Goal: Task Accomplishment & Management: Use online tool/utility

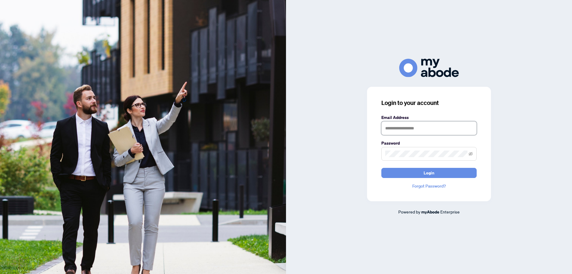
click at [404, 130] on input "text" at bounding box center [428, 128] width 95 height 14
type input "**********"
click at [381, 168] on button "Login" at bounding box center [428, 173] width 95 height 10
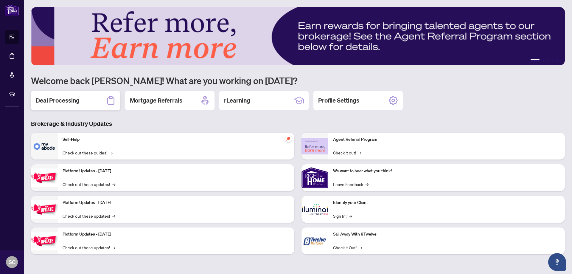
click at [57, 98] on h2 "Deal Processing" at bounding box center [58, 100] width 44 height 8
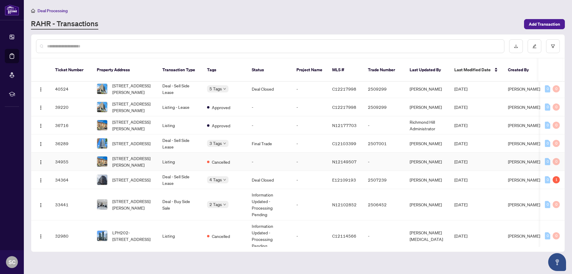
scroll to position [60, 0]
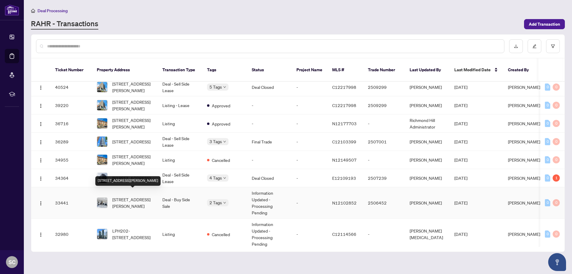
click at [133, 196] on span "[STREET_ADDRESS][PERSON_NAME]" at bounding box center [132, 202] width 41 height 13
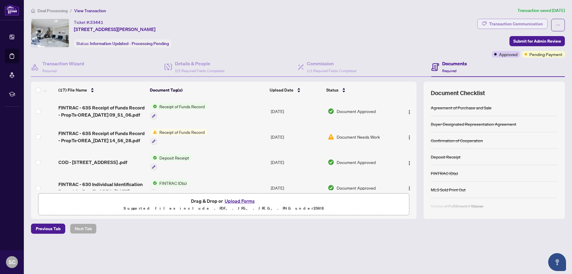
click at [511, 21] on div "Transaction Communication" at bounding box center [516, 24] width 54 height 10
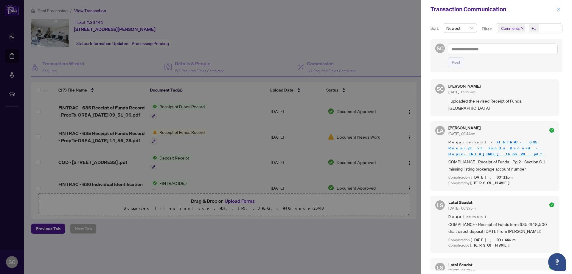
click at [558, 7] on icon "close" at bounding box center [558, 9] width 4 height 4
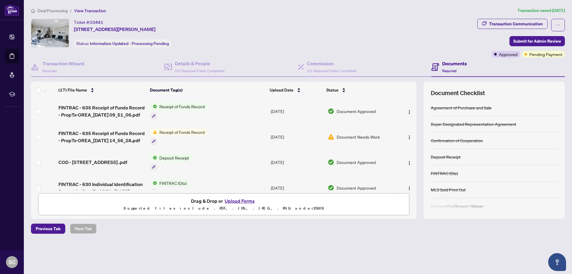
click at [382, 34] on div "Ticket #: 33441 [STREET_ADDRESS][PERSON_NAME] Status: Information Updated - Pro…" at bounding box center [253, 33] width 444 height 29
